Goal: Task Accomplishment & Management: Use online tool/utility

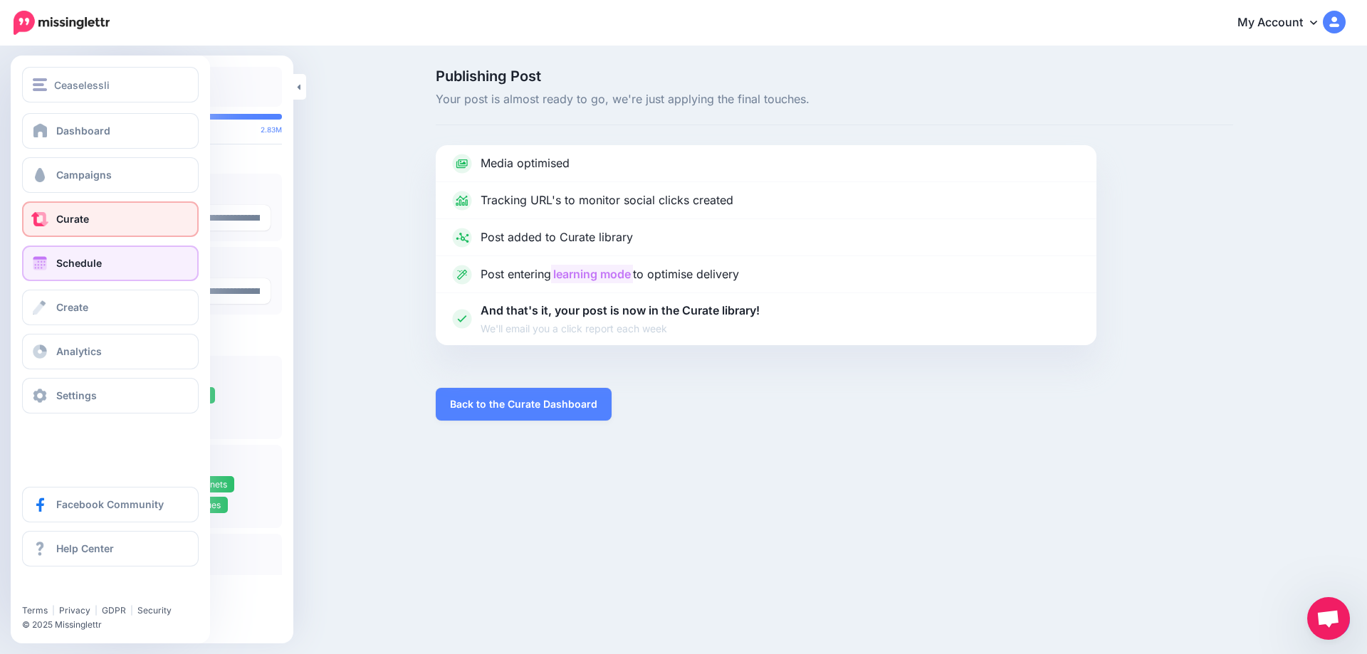
click at [73, 262] on span "Schedule" at bounding box center [79, 263] width 46 height 12
click at [80, 217] on span "Curate" at bounding box center [72, 219] width 33 height 12
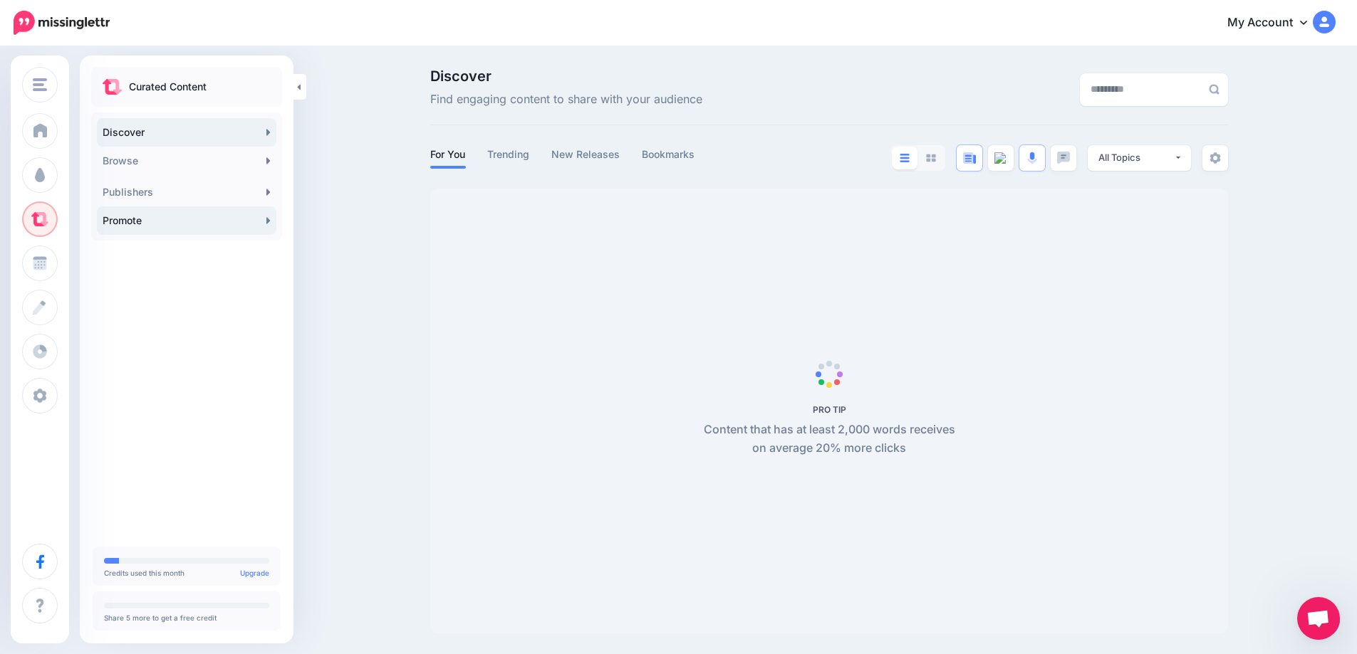
click at [268, 219] on icon at bounding box center [268, 220] width 4 height 6
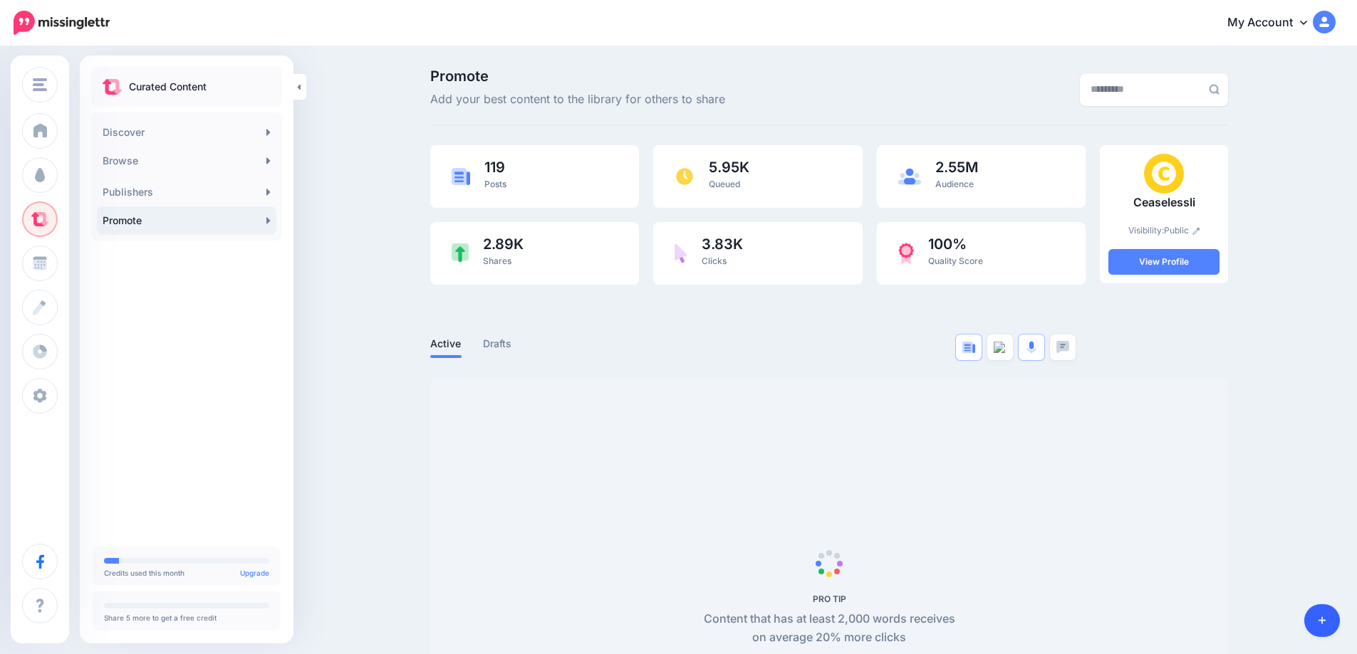
click at [1313, 620] on link at bounding box center [1322, 621] width 36 height 33
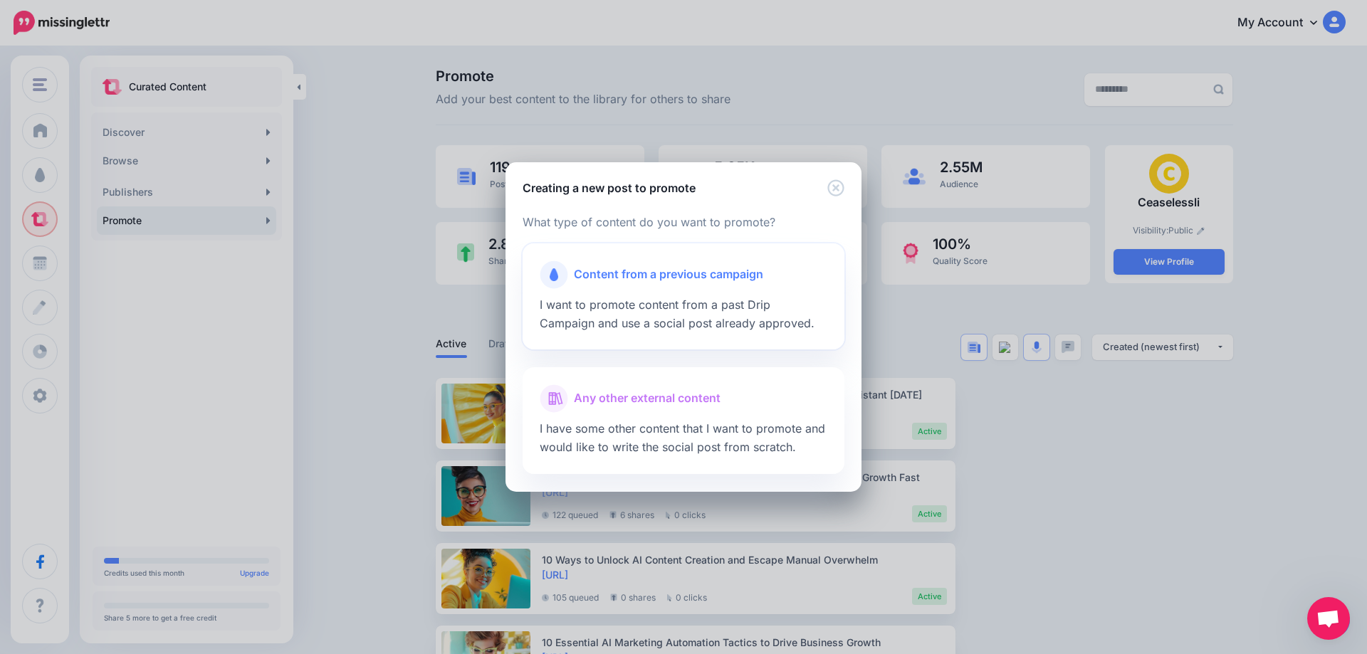
click at [681, 280] on span "Content from a previous campaign" at bounding box center [668, 275] width 189 height 19
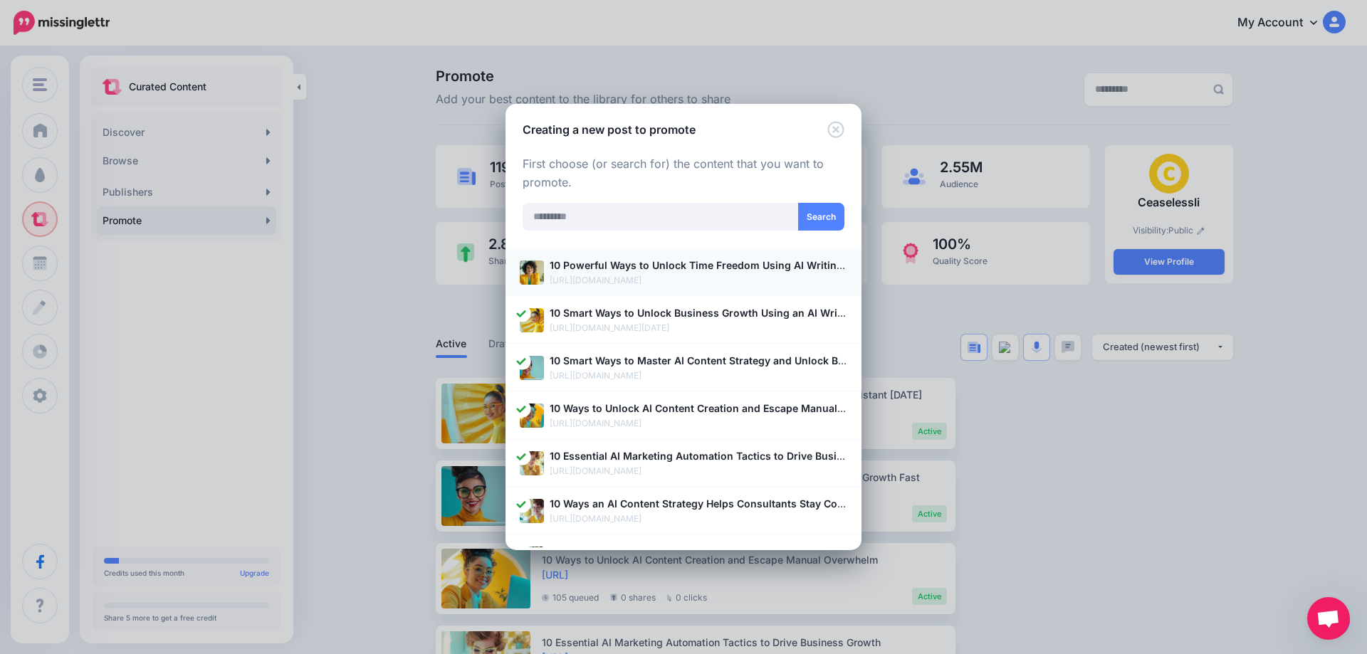
click at [613, 271] on b "10 Powerful Ways to Unlock Time Freedom Using AI Writing Assistant Tools" at bounding box center [736, 265] width 372 height 12
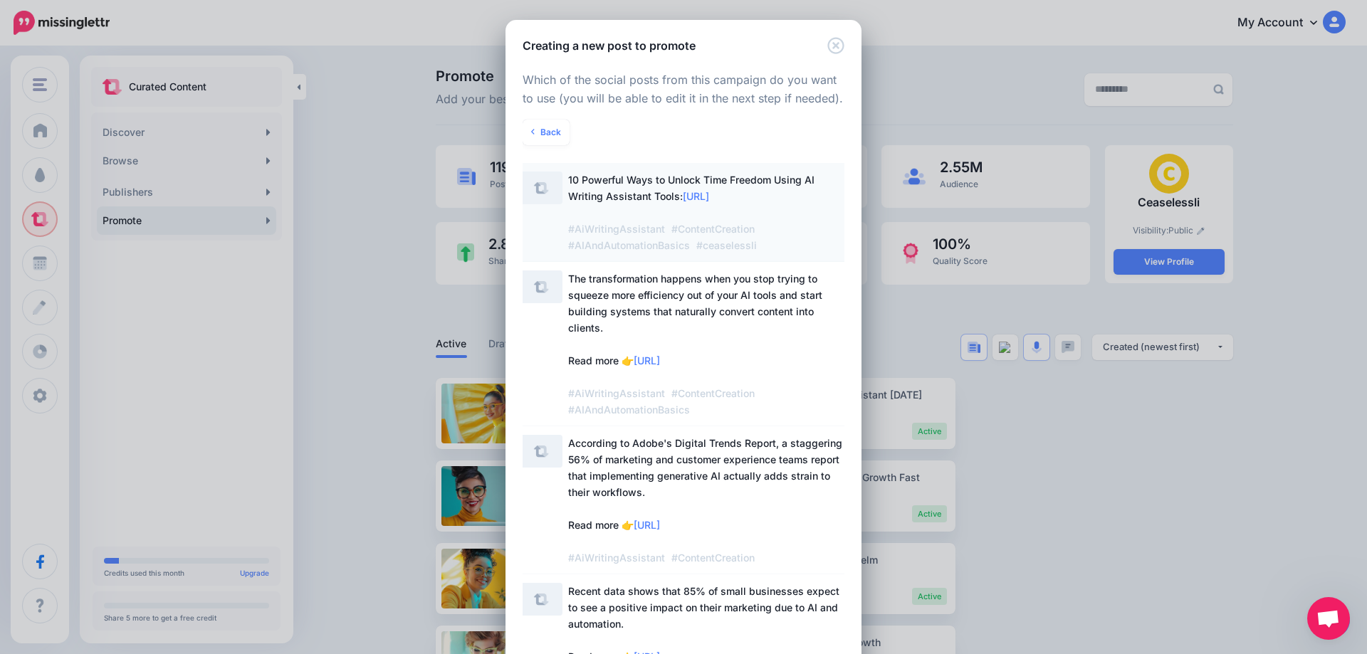
click at [617, 185] on span "10 Powerful Ways to Unlock Time Freedom Using AI Writing Assistant Tools: https…" at bounding box center [691, 213] width 246 height 78
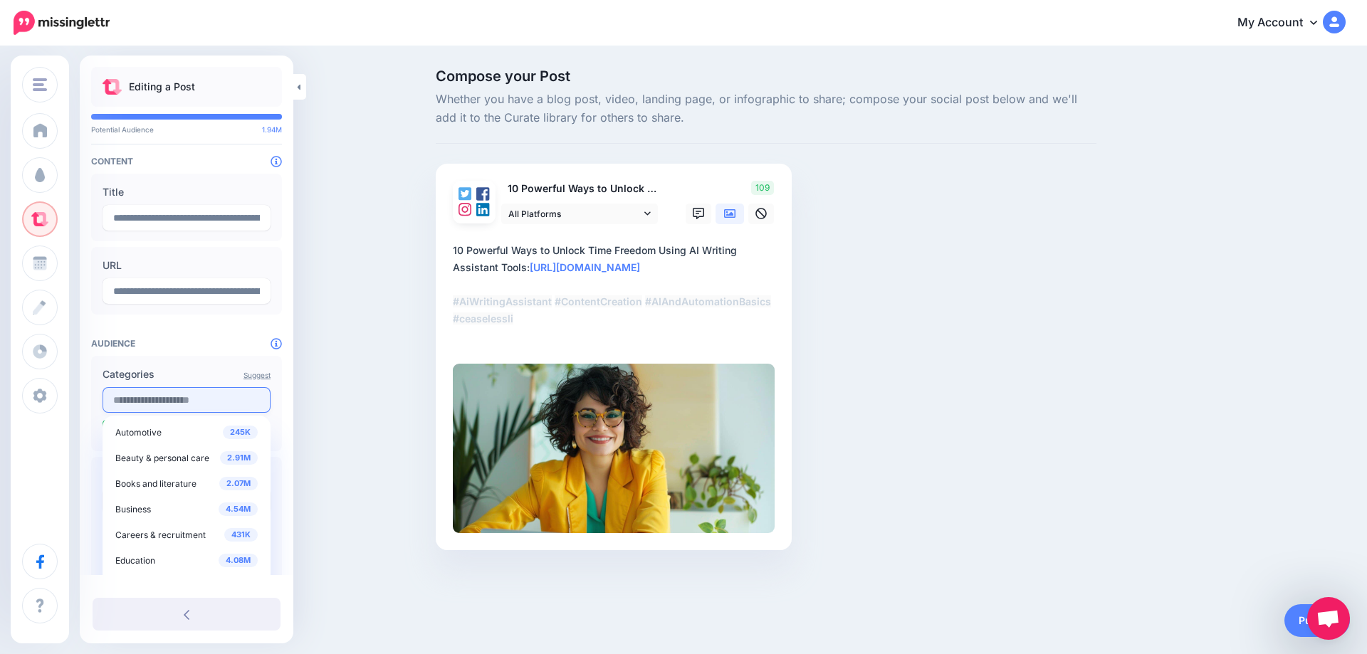
click at [163, 402] on input "text" at bounding box center [187, 400] width 168 height 26
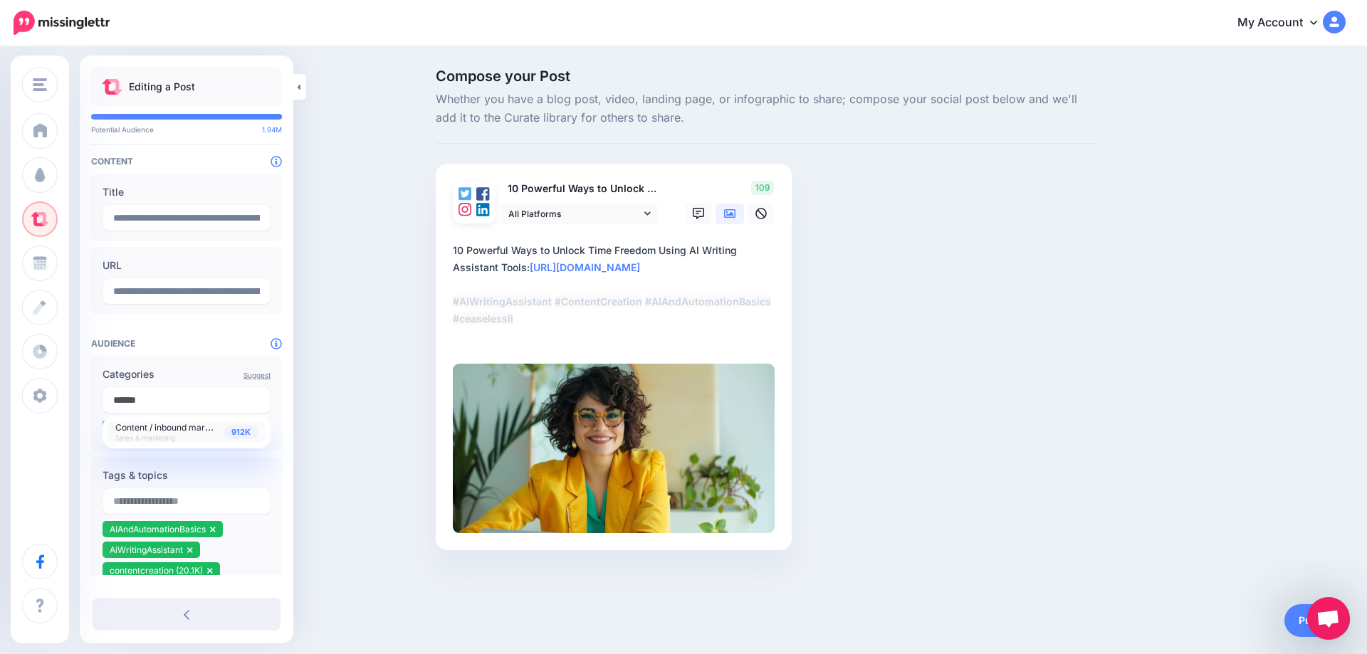
type input "******"
click at [248, 434] on span "912K" at bounding box center [240, 433] width 33 height 14
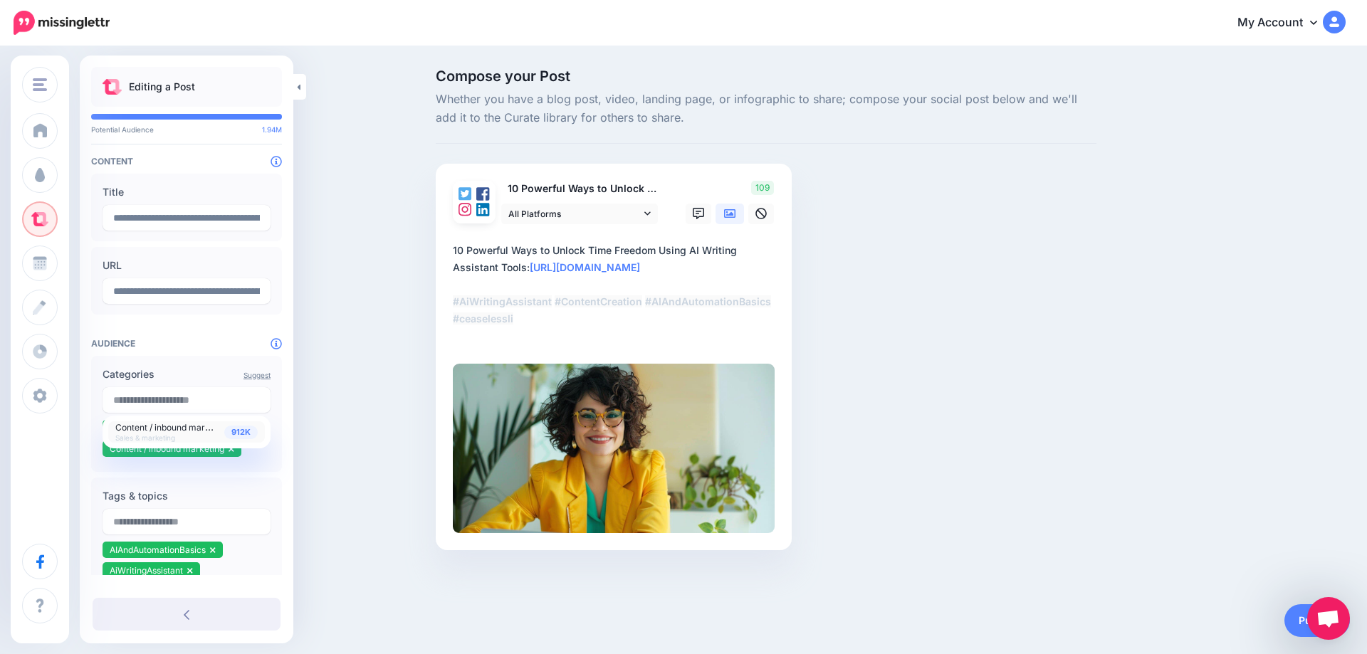
click at [336, 432] on div "Compose your Post Whether you have a blog post, video, landing page, or infogra…" at bounding box center [683, 331] width 1367 height 567
click at [226, 431] on icon at bounding box center [225, 428] width 6 height 9
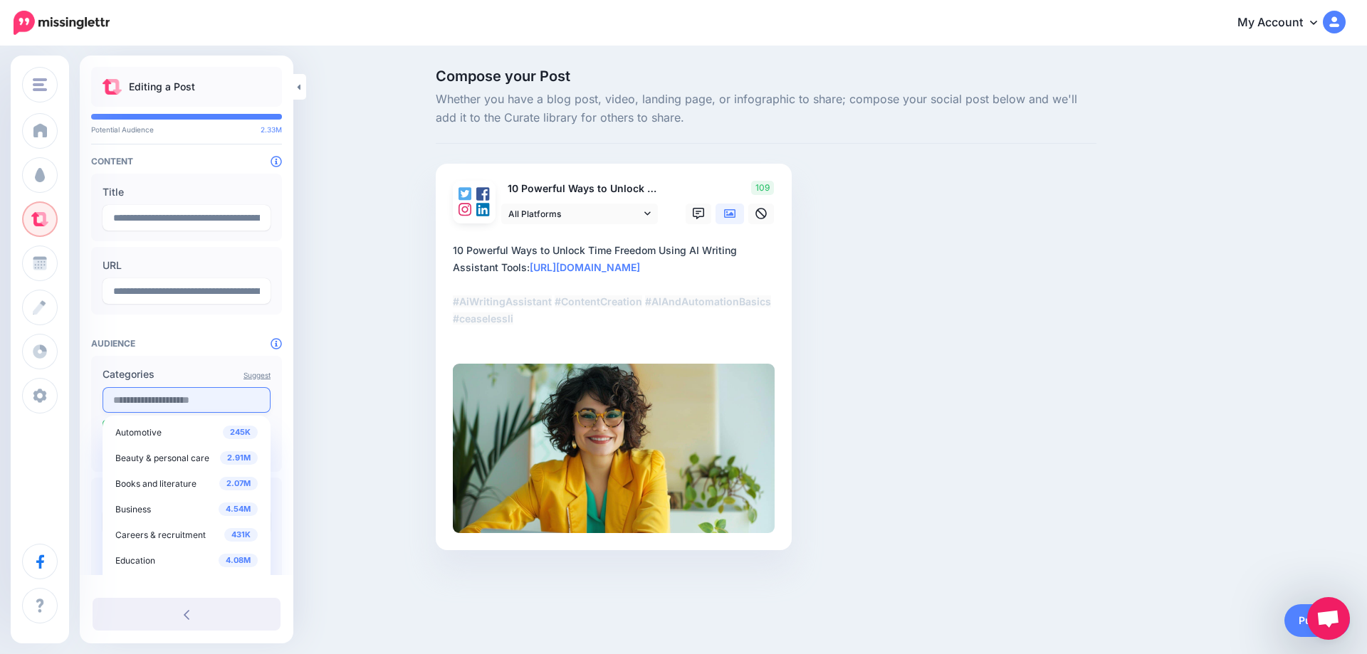
click at [189, 404] on input "text" at bounding box center [187, 400] width 168 height 26
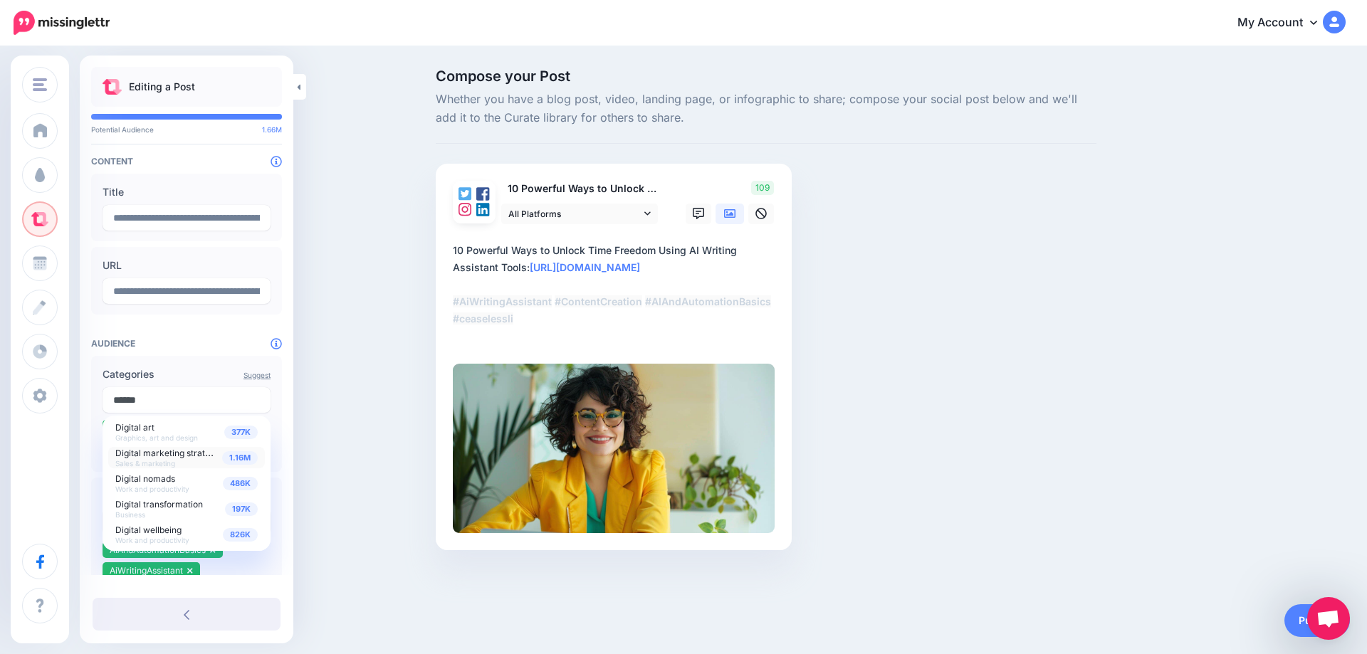
type input "******"
click at [241, 460] on span "1.16M" at bounding box center [240, 458] width 36 height 14
click at [330, 433] on div "Compose your Post Whether you have a blog post, video, landing page, or infogra…" at bounding box center [683, 331] width 1367 height 567
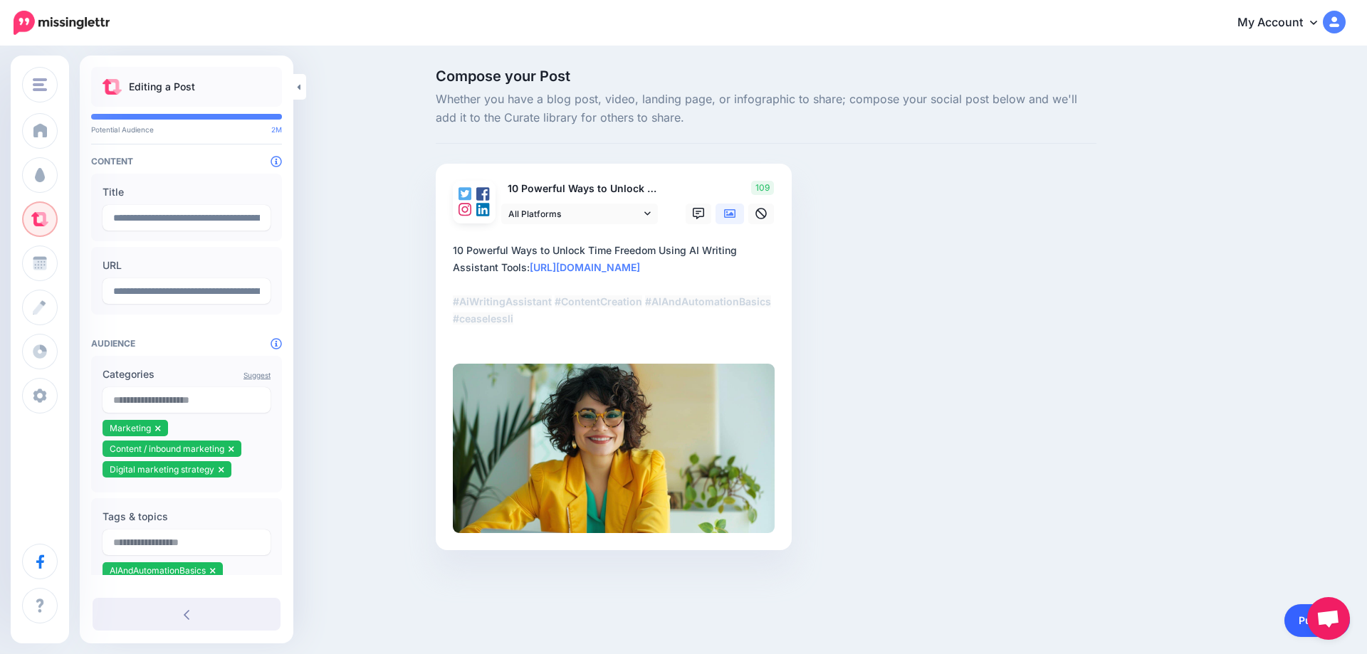
click at [1297, 625] on link "Publish" at bounding box center [1318, 621] width 66 height 33
